Goal: Task Accomplishment & Management: Complete application form

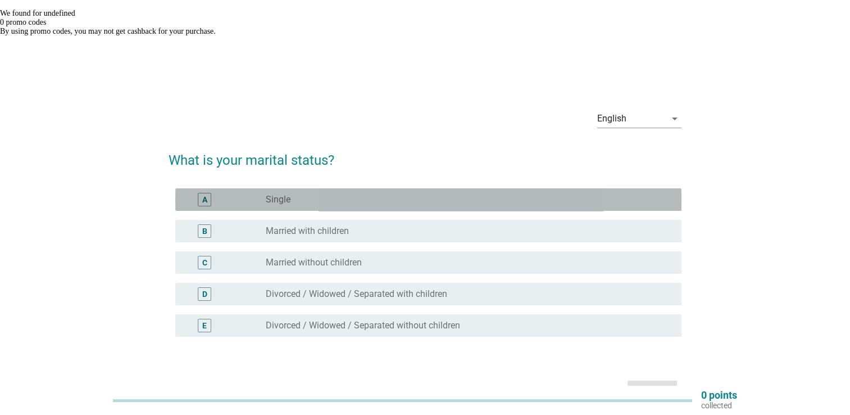
click at [333, 194] on div "radio_button_unchecked Single" at bounding box center [465, 199] width 398 height 11
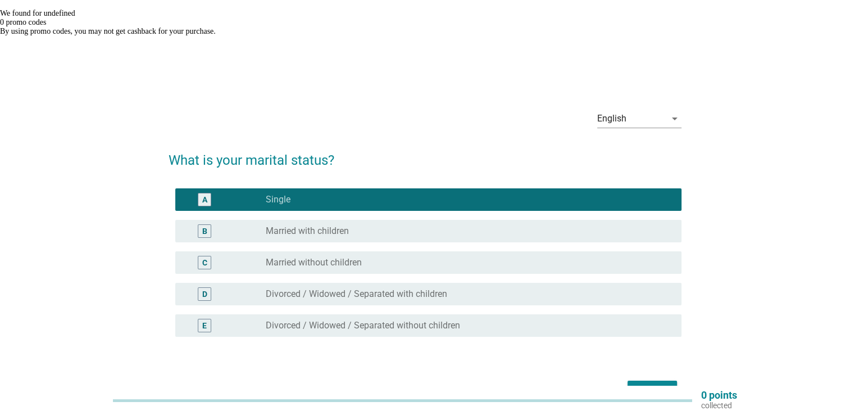
click at [656, 384] on div "Next" at bounding box center [652, 390] width 31 height 13
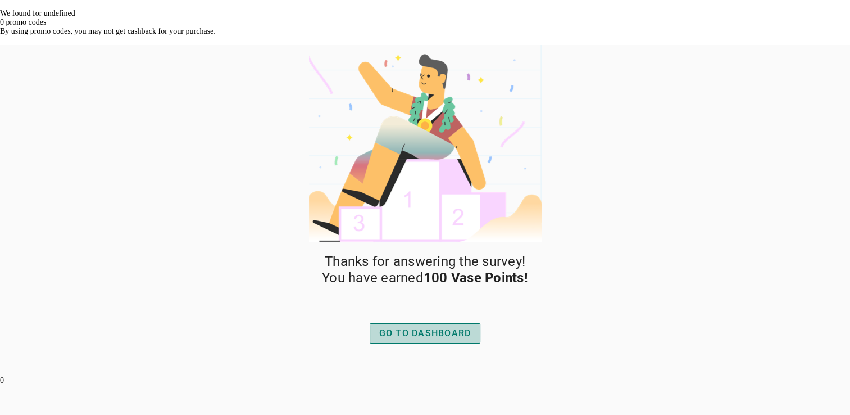
click at [472, 323] on button "GO TO DASHBOARD" at bounding box center [425, 333] width 111 height 20
click at [418, 326] on div "GO TO DASHBOARD" at bounding box center [425, 332] width 92 height 13
